Goal: Information Seeking & Learning: Learn about a topic

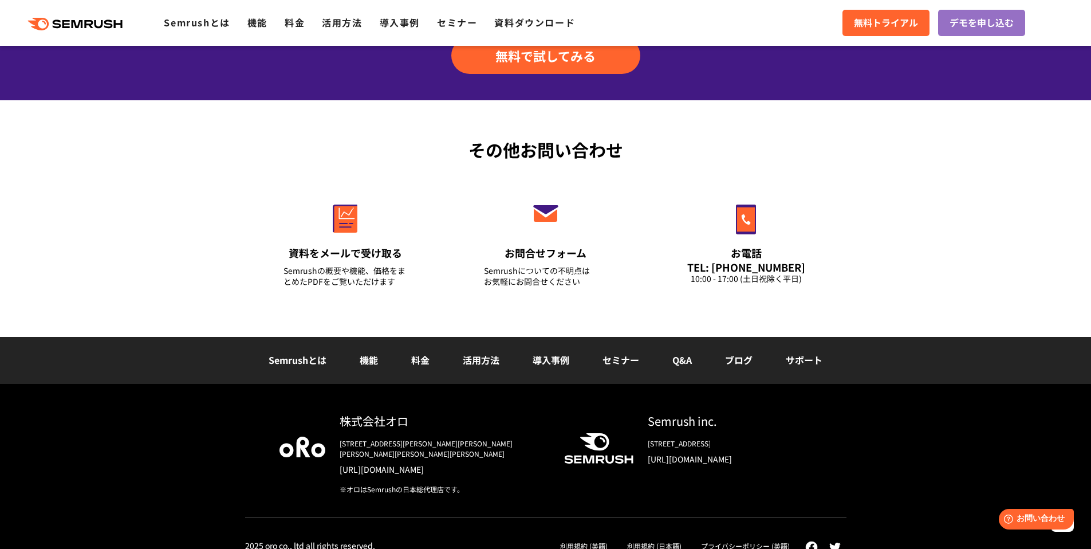
scroll to position [3812, 0]
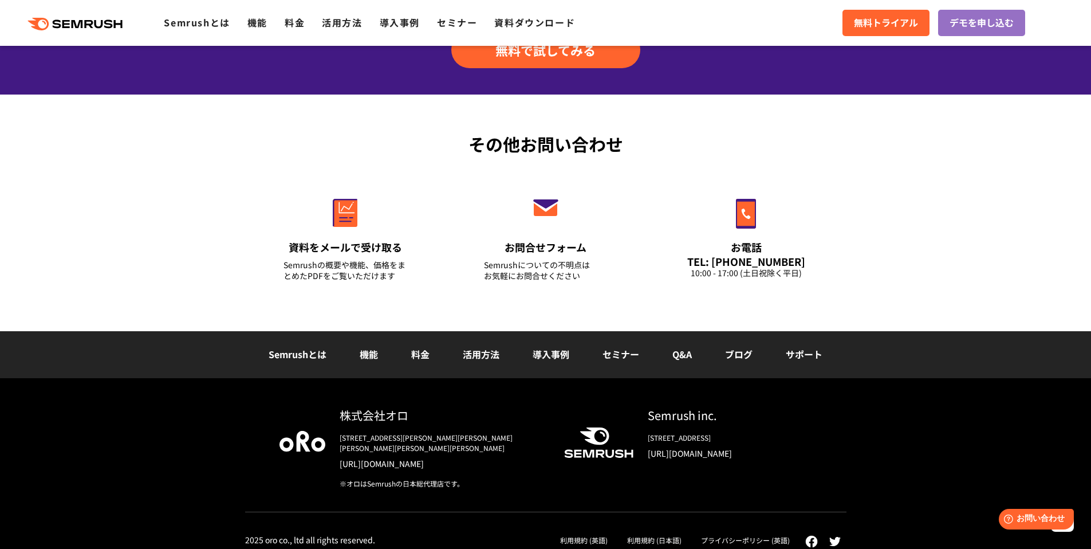
click at [373, 348] on link "機能" at bounding box center [369, 354] width 18 height 14
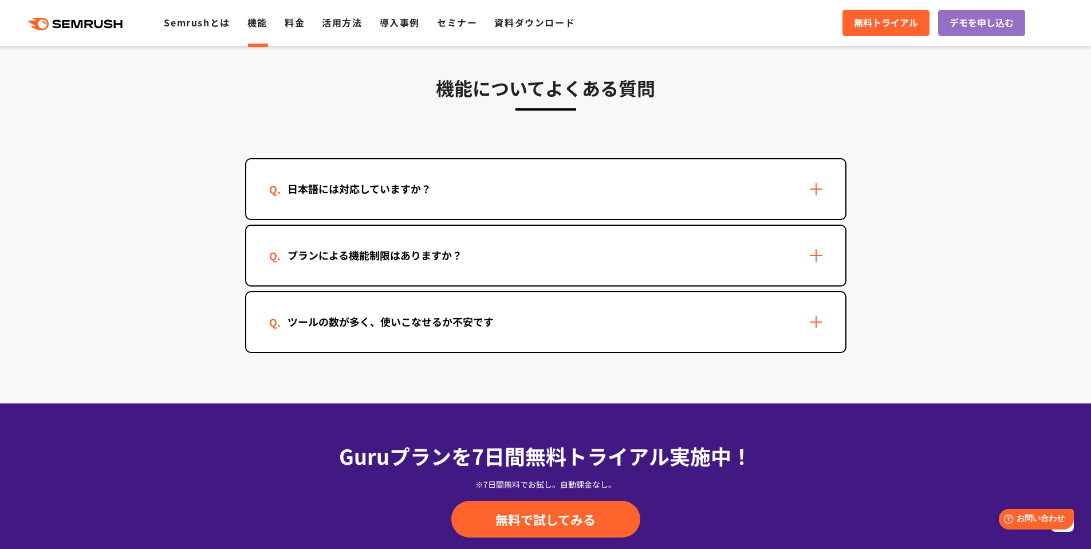
scroll to position [3389, 0]
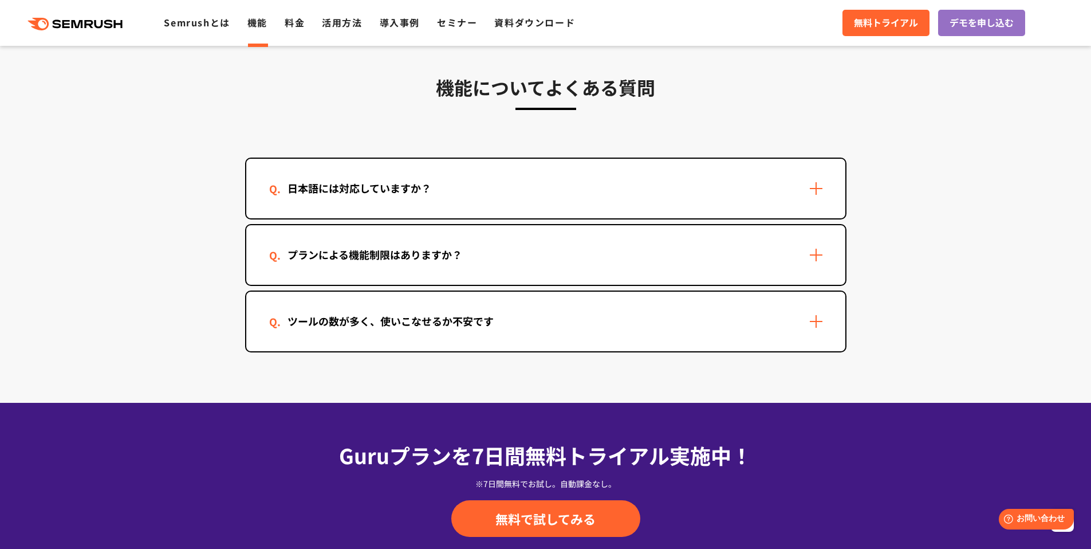
click at [455, 249] on div "プランによる機能制限はありますか？" at bounding box center [374, 254] width 211 height 17
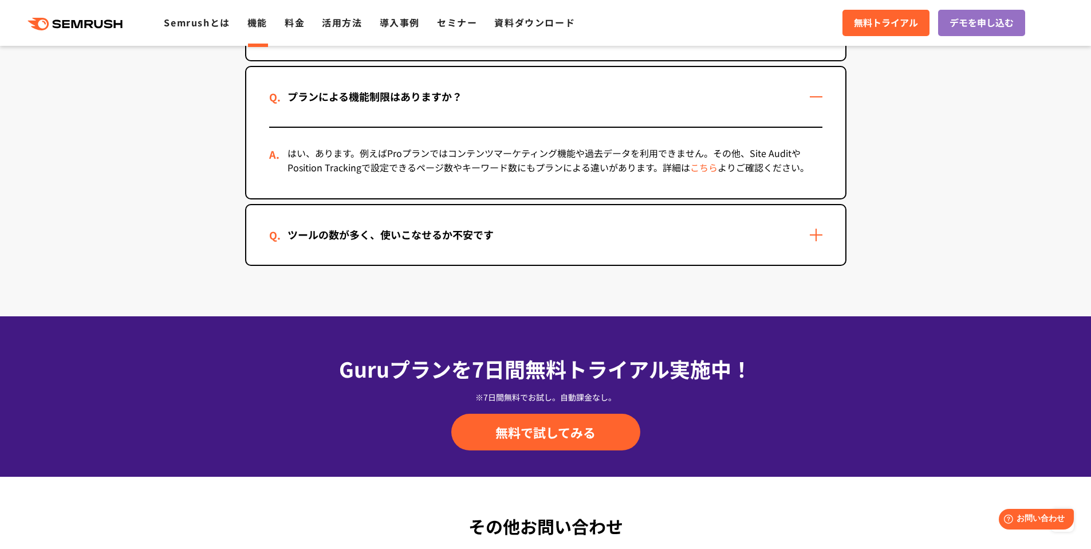
click at [455, 245] on div "ツールの数が多く、使いこなせるか不安です" at bounding box center [545, 235] width 599 height 60
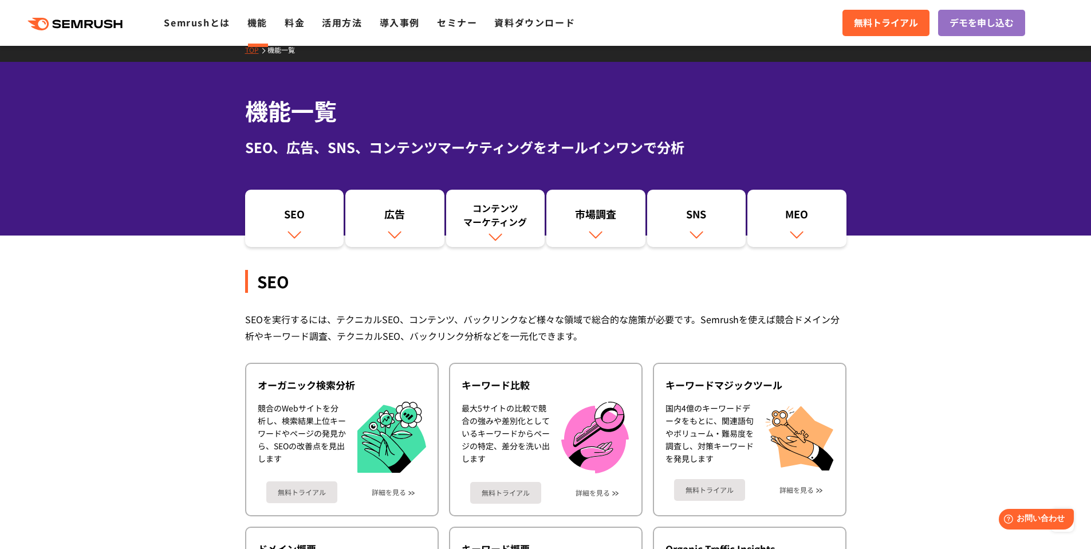
scroll to position [0, 0]
